Goal: Navigation & Orientation: Find specific page/section

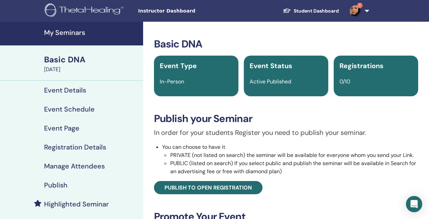
click at [77, 35] on h4 "My Seminars" at bounding box center [91, 32] width 95 height 8
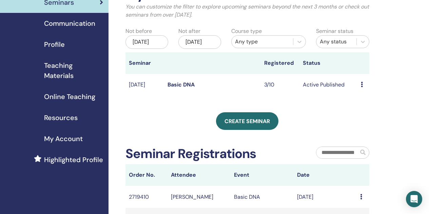
scroll to position [49, 0]
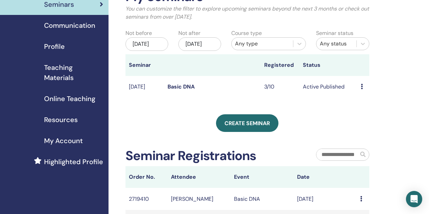
click at [362, 89] on icon at bounding box center [361, 86] width 2 height 5
click at [362, 98] on link "Preview" at bounding box center [363, 97] width 19 height 7
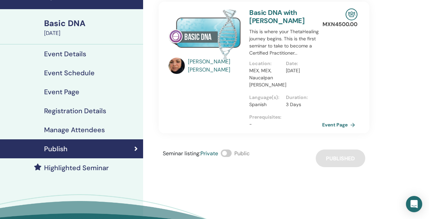
scroll to position [22, 0]
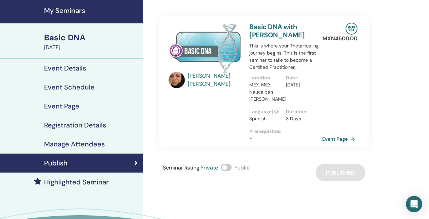
click at [67, 126] on h4 "Registration Details" at bounding box center [75, 125] width 62 height 8
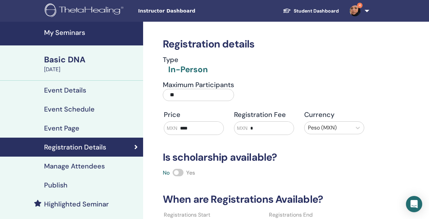
click at [81, 86] on h4 "Event Details" at bounding box center [65, 90] width 42 height 8
